Goal: Navigation & Orientation: Find specific page/section

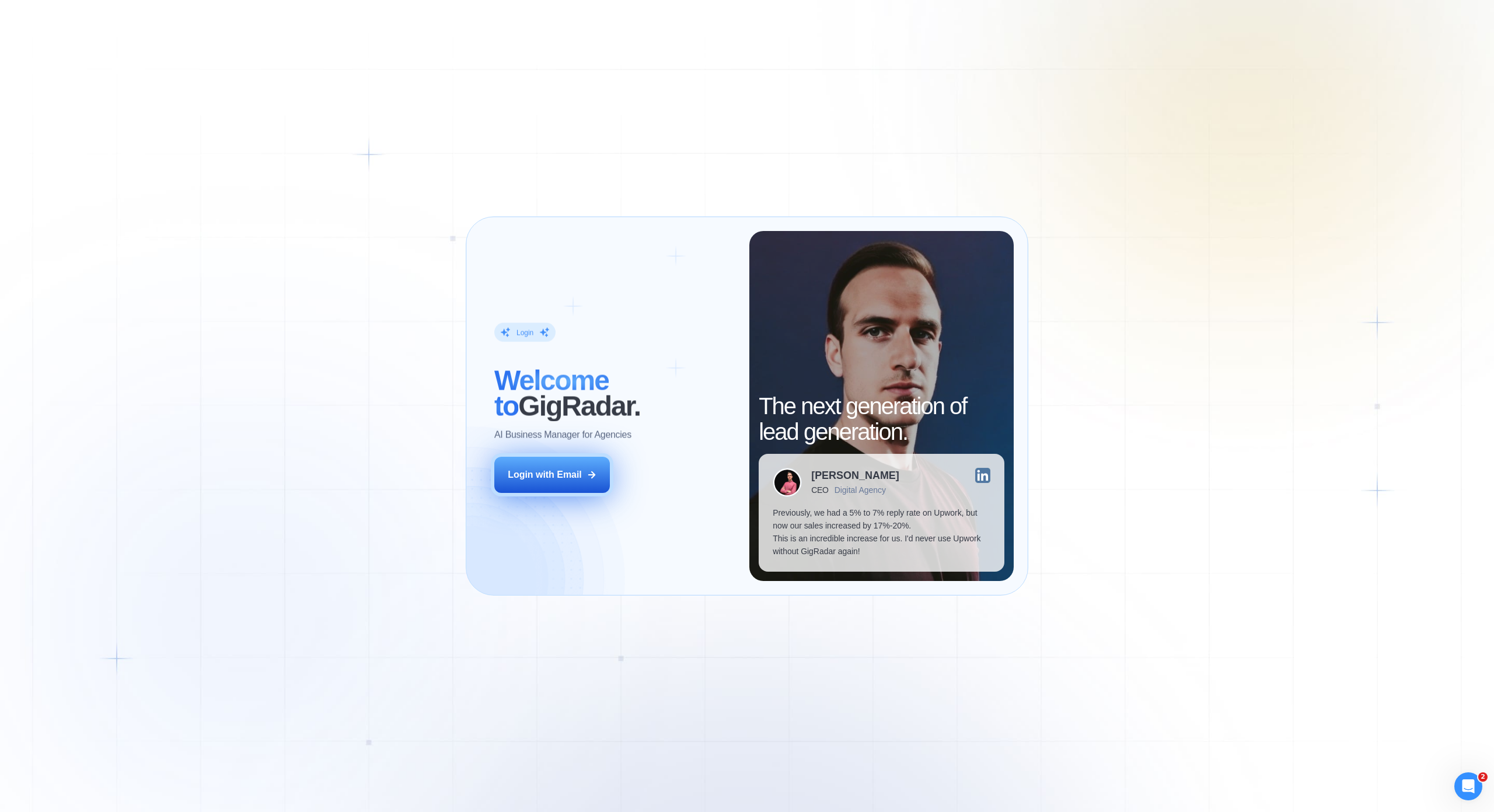
click at [550, 468] on div "Login with Email" at bounding box center [545, 474] width 74 height 13
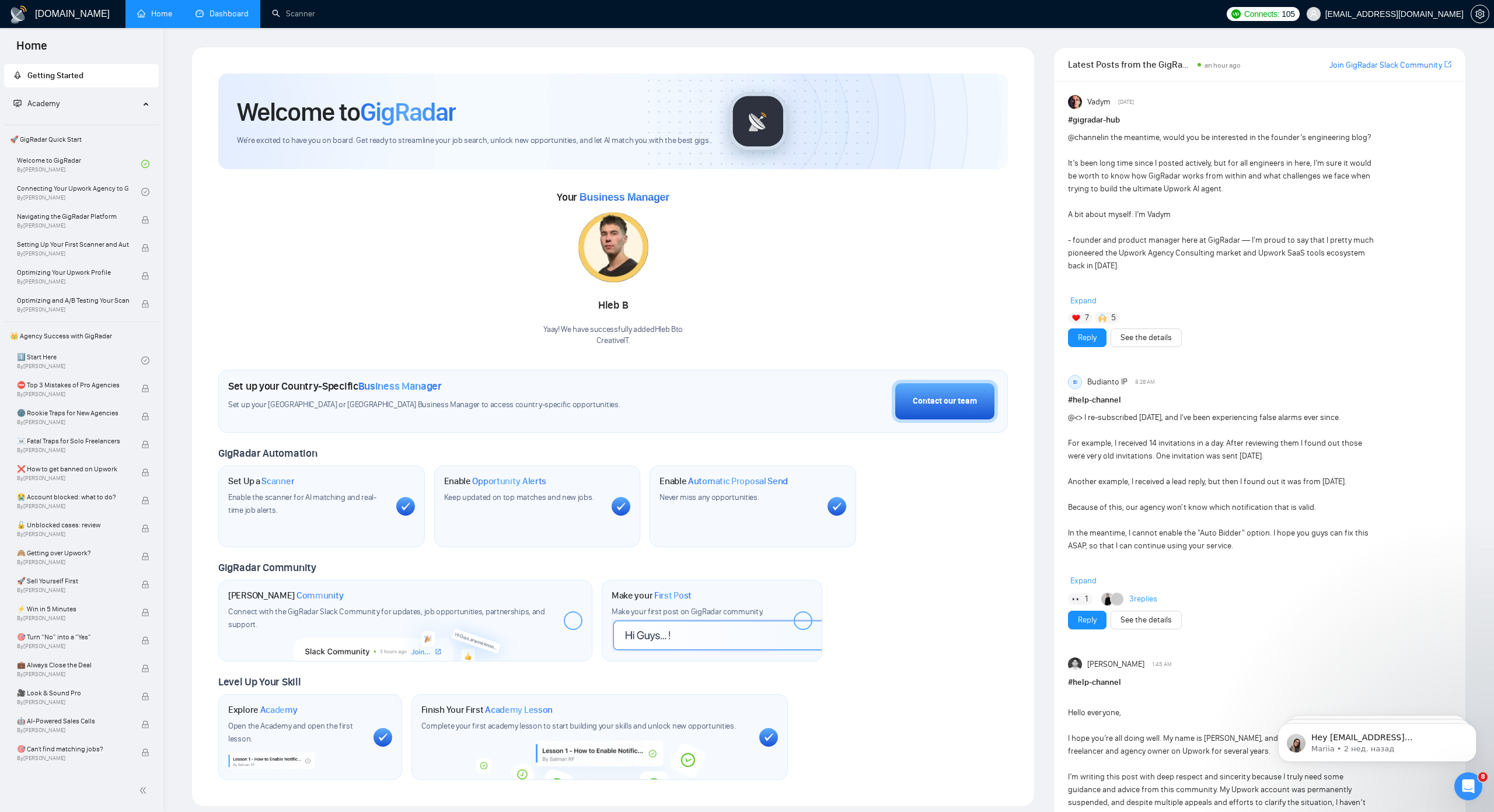
click at [209, 15] on link "Dashboard" at bounding box center [222, 13] width 53 height 10
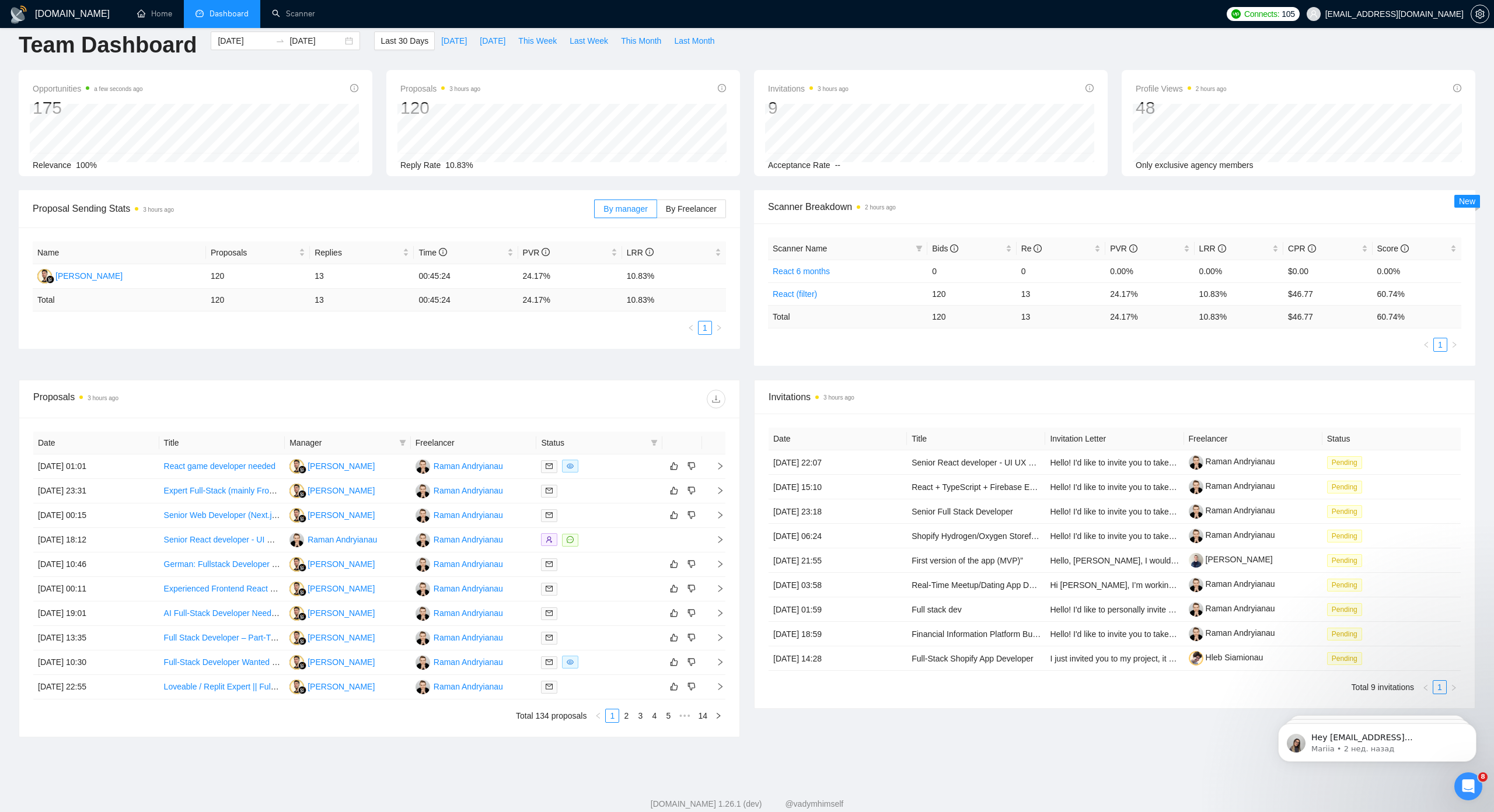
scroll to position [58, 0]
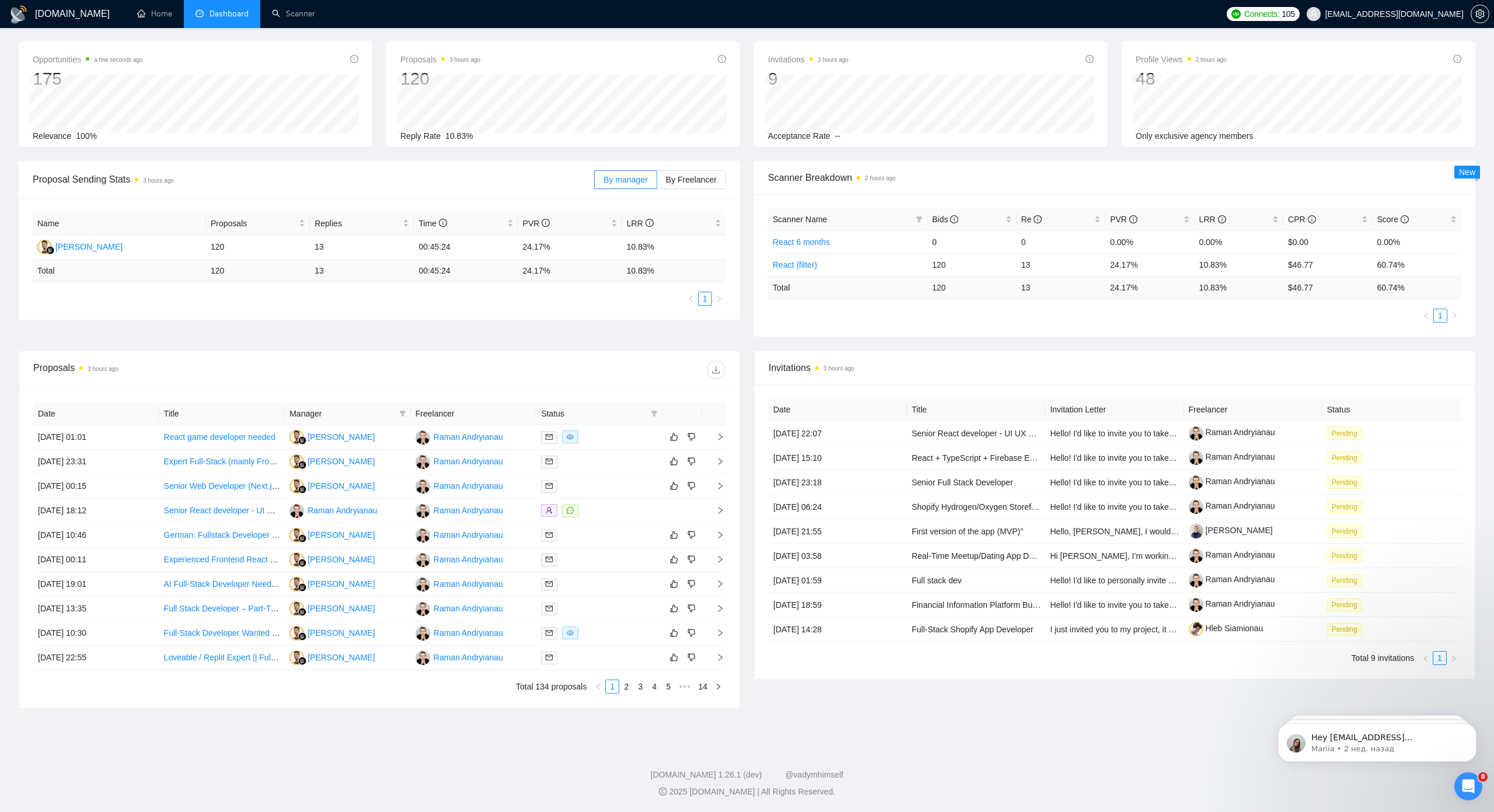
click at [326, 316] on div "Proposal Sending Stats 3 hours ago By manager By Freelancer Name Proposals Repl…" at bounding box center [746, 256] width 1471 height 189
drag, startPoint x: 740, startPoint y: 374, endPoint x: 743, endPoint y: 400, distance: 26.2
drag, startPoint x: 743, startPoint y: 392, endPoint x: 640, endPoint y: 308, distance: 132.9
click at [747, 391] on div "Invitations 3 hours ago Date Title Invitation Letter Freelancer Status 08 Oct, …" at bounding box center [1115, 529] width 736 height 358
